Goal: Task Accomplishment & Management: Complete application form

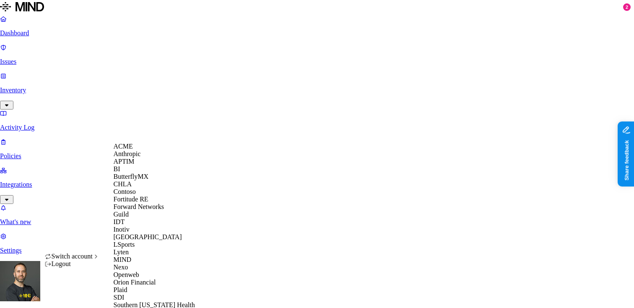
scroll to position [280, 0]
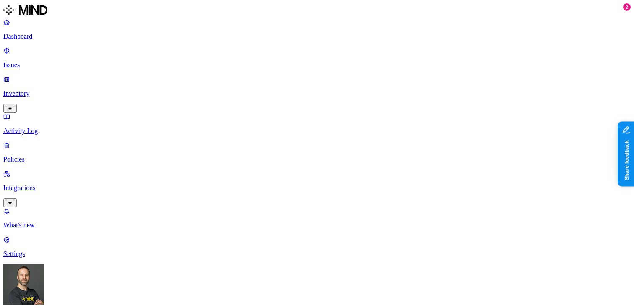
click at [67, 90] on p "Inventory" at bounding box center [316, 94] width 627 height 8
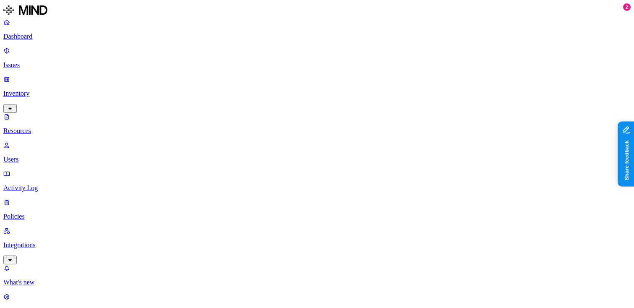
click at [50, 90] on p "Inventory" at bounding box center [316, 94] width 627 height 8
click at [55, 90] on p "Inventory" at bounding box center [316, 94] width 627 height 8
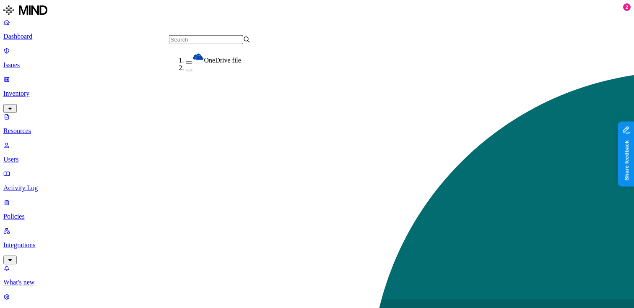
scroll to position [64, 0]
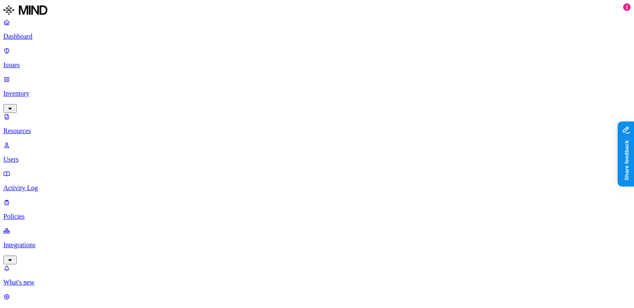
copy h3 "[EMAIL_ADDRESS][DOMAIN_NAME]"
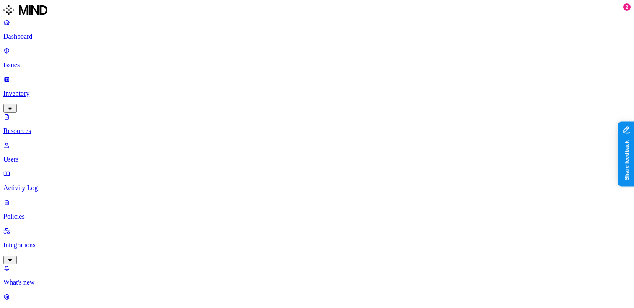
copy span "[EMAIL_ADDRESS][DOMAIN_NAME]"
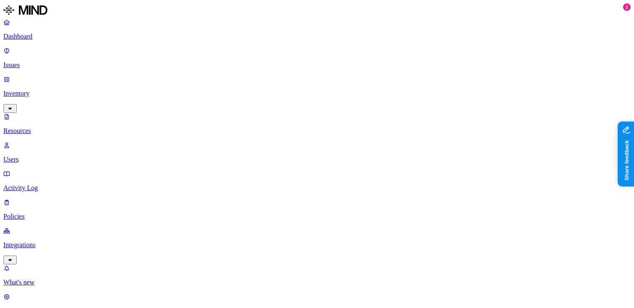
scroll to position [84, 0]
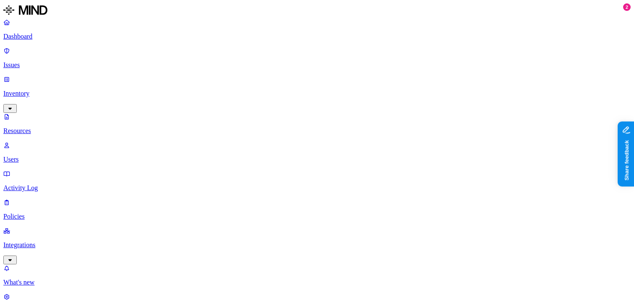
scroll to position [17, 0]
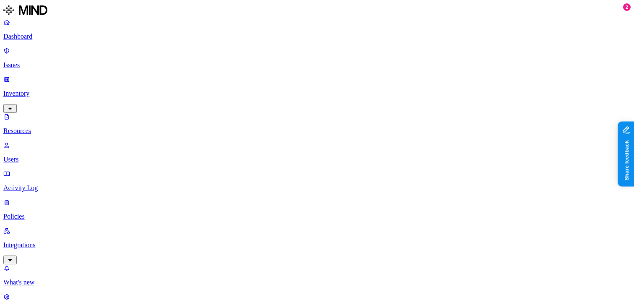
copy h3 "[EMAIL_ADDRESS][PERSON_NAME][DOMAIN_NAME]"
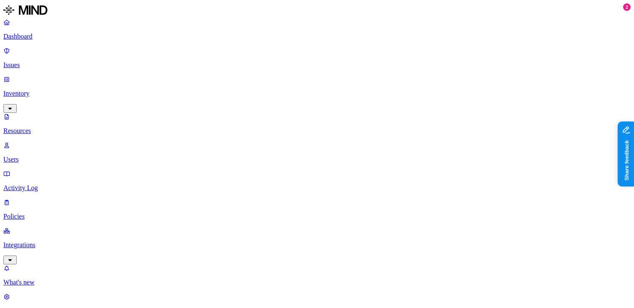
click at [48, 198] on link "Policies" at bounding box center [316, 209] width 627 height 22
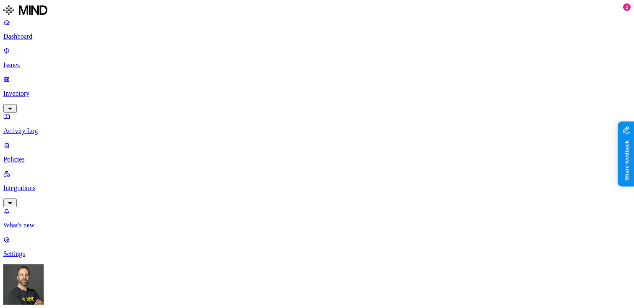
click at [282, 99] on label "Groups" at bounding box center [276, 96] width 20 height 7
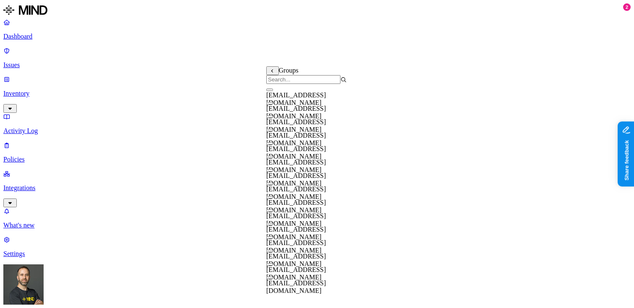
click at [273, 118] on button "button" at bounding box center [269, 116] width 7 height 3
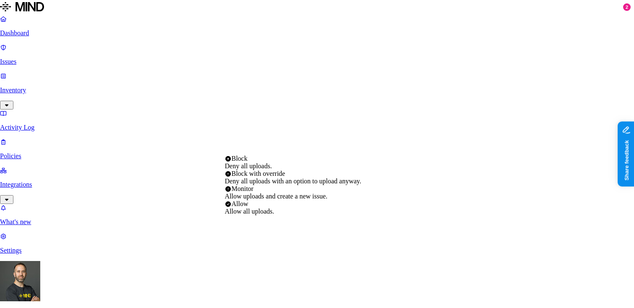
select select "4"
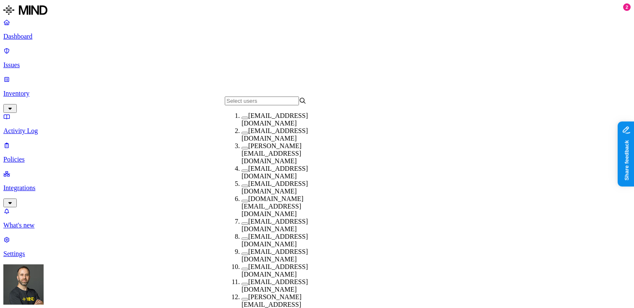
click at [289, 155] on span "[PERSON_NAME][EMAIL_ADDRESS][DOMAIN_NAME]" at bounding box center [272, 153] width 60 height 22
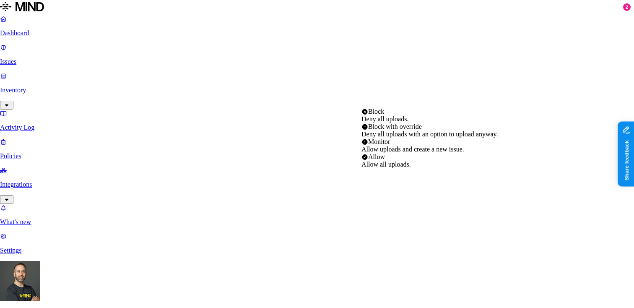
select select "3"
